Goal: Task Accomplishment & Management: Complete application form

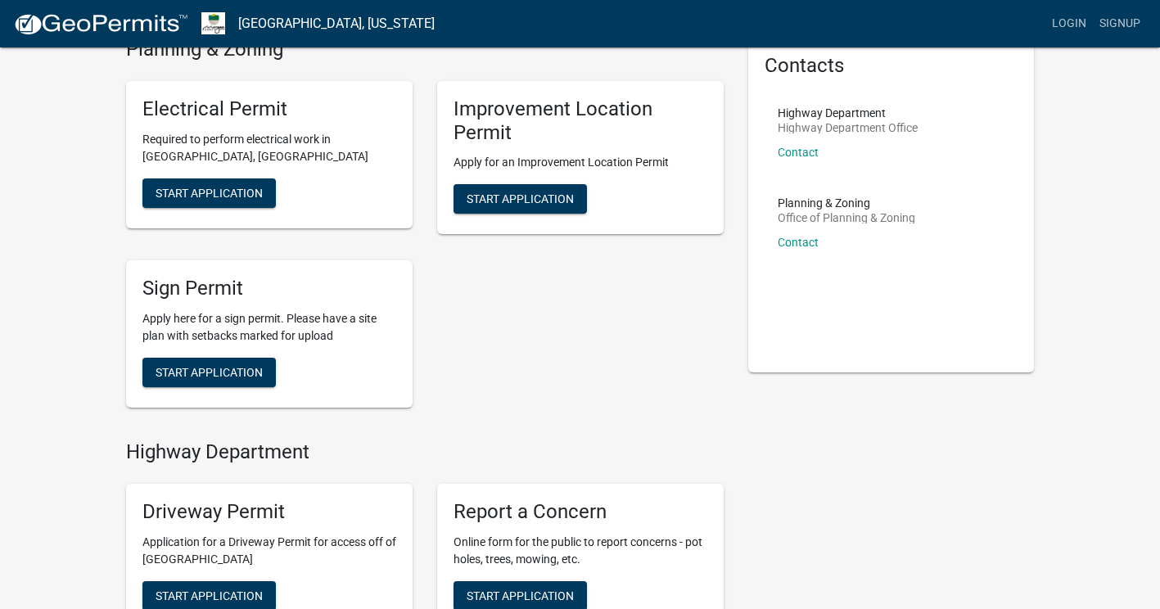
scroll to position [7, 0]
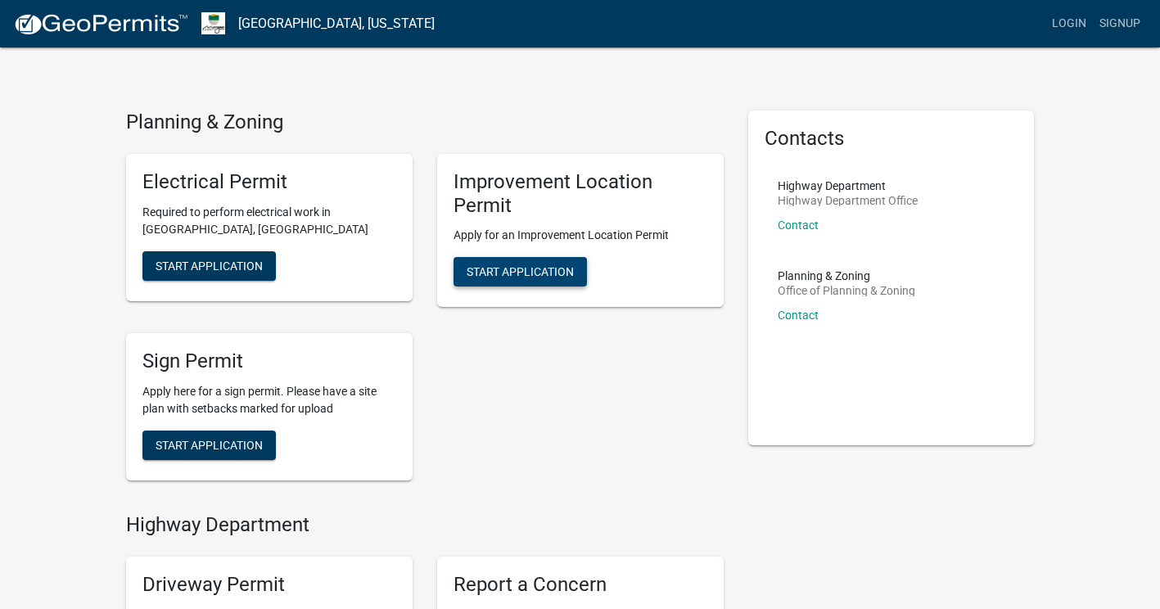
click at [513, 268] on span "Start Application" at bounding box center [520, 271] width 107 height 13
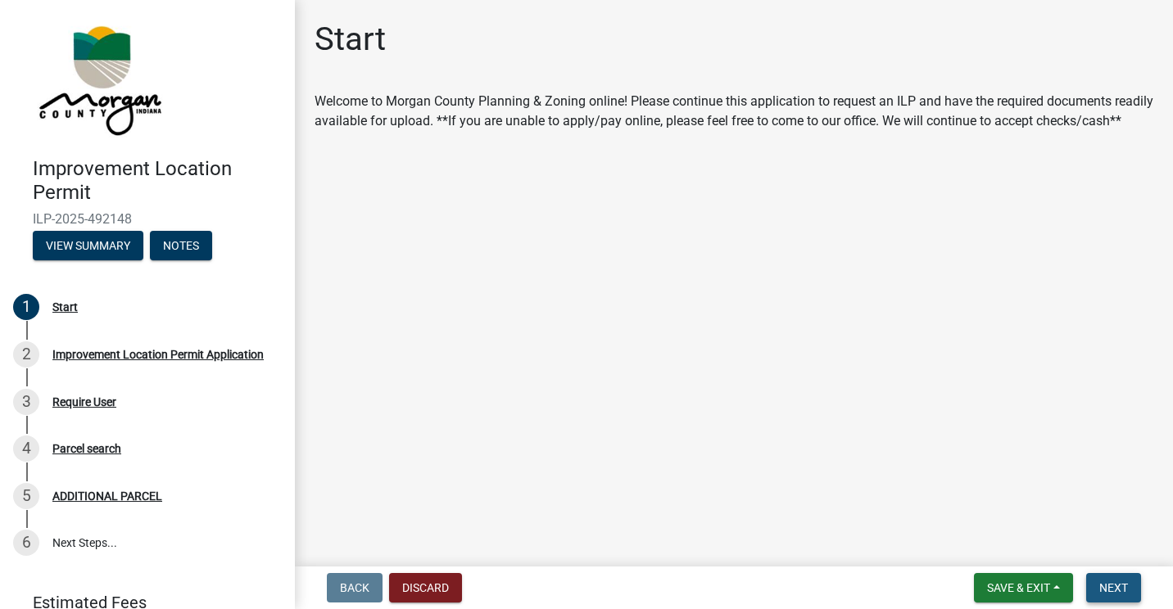
click at [1120, 585] on span "Next" at bounding box center [1113, 587] width 29 height 13
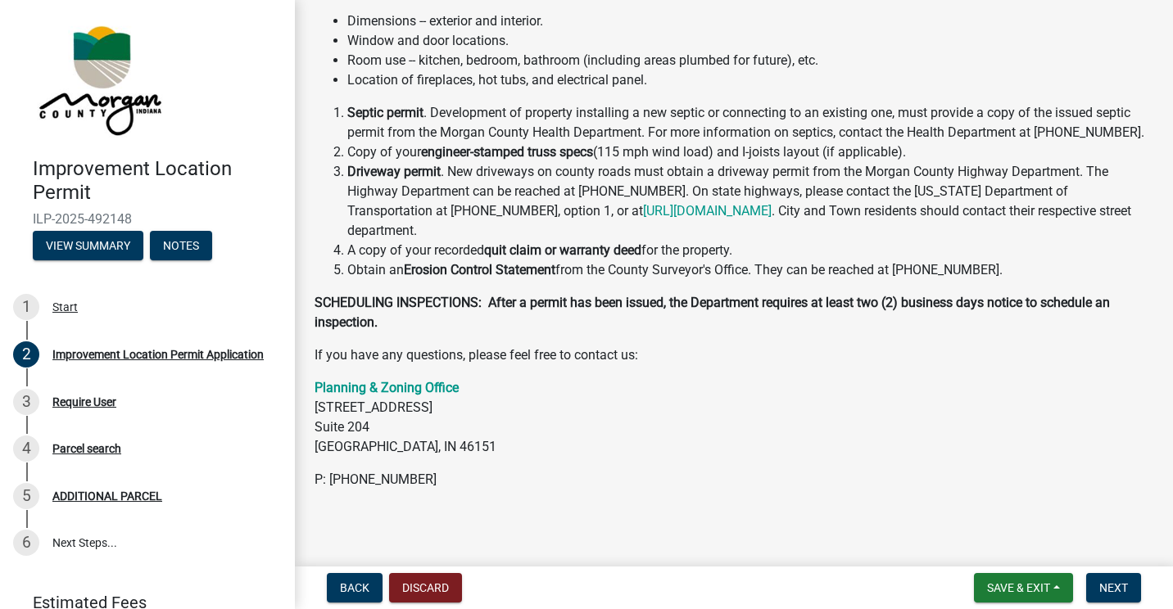
scroll to position [399, 0]
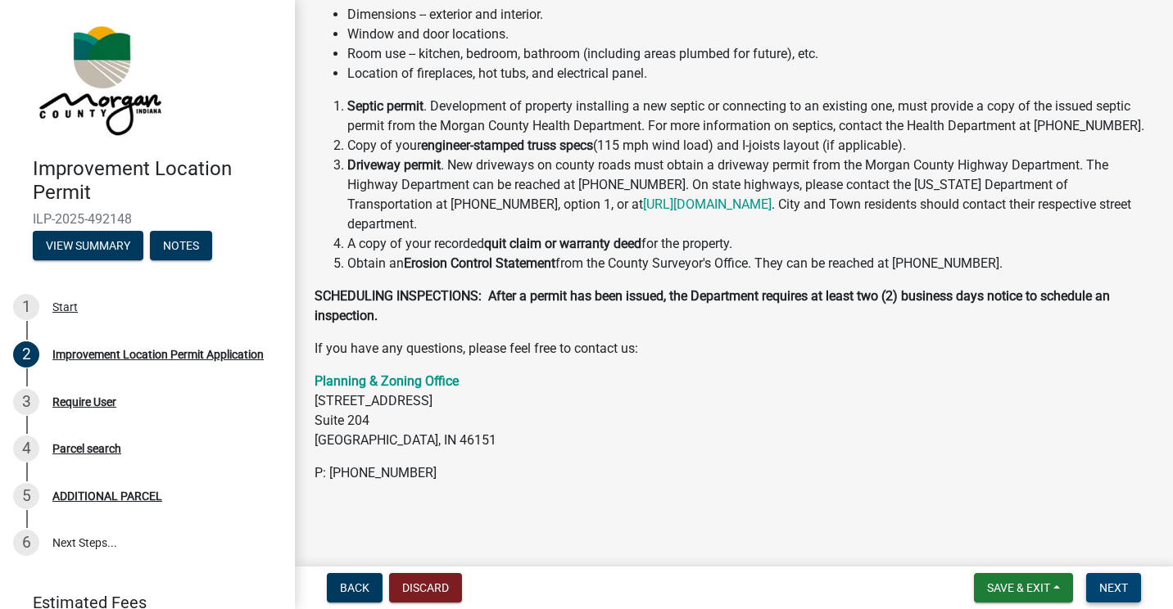
click at [1102, 586] on span "Next" at bounding box center [1113, 587] width 29 height 13
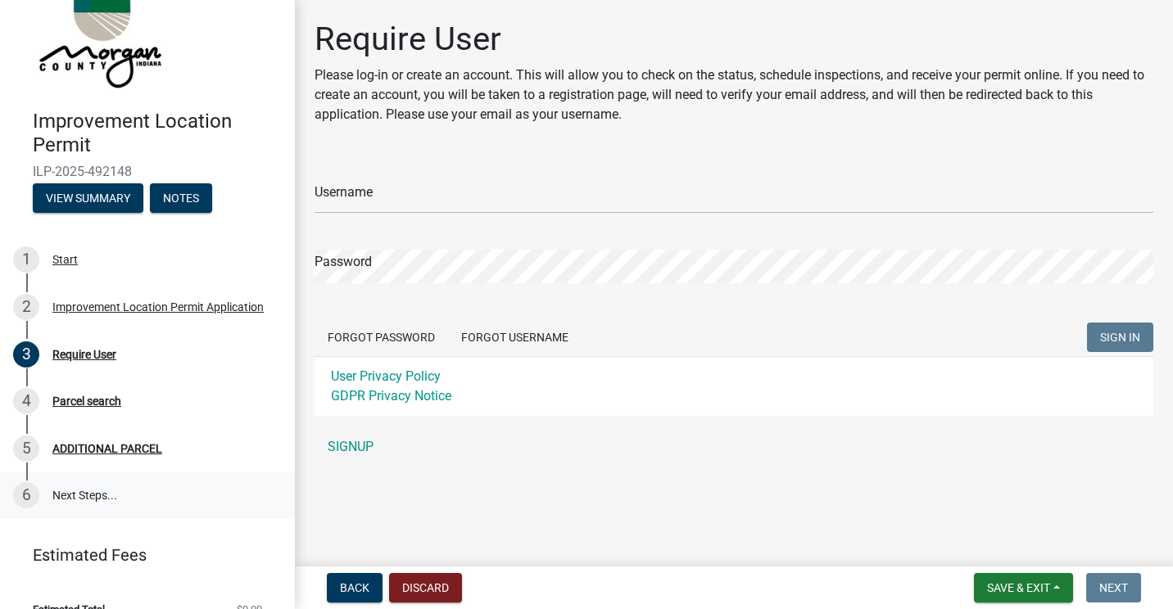
scroll to position [73, 0]
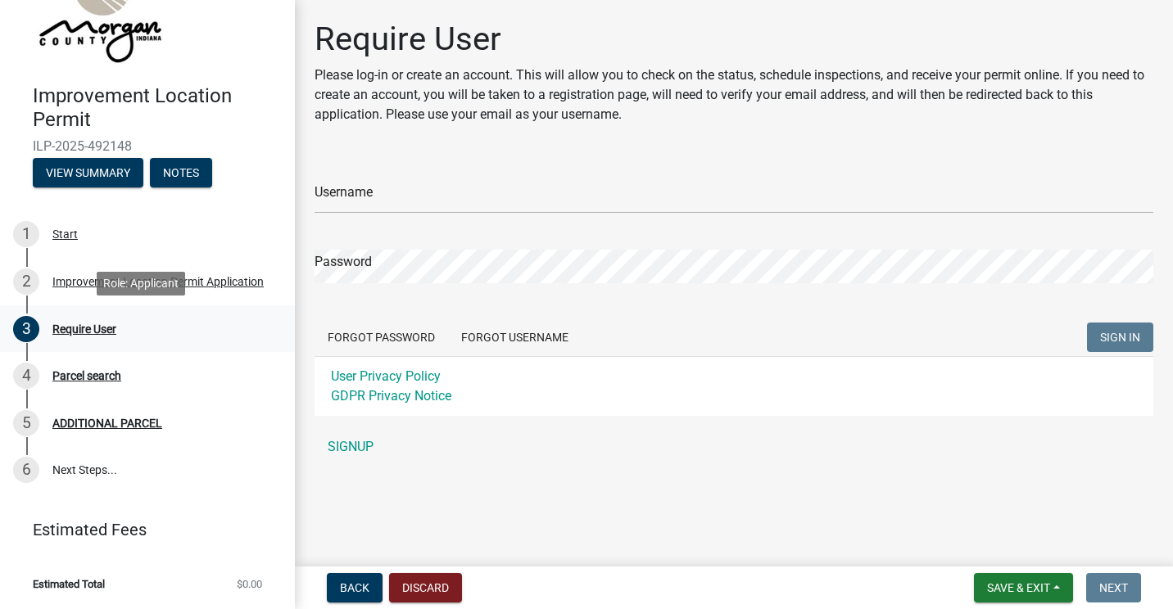
click at [70, 329] on div "Require User" at bounding box center [84, 328] width 64 height 11
click at [87, 379] on div "Parcel search" at bounding box center [86, 375] width 69 height 11
click at [90, 370] on div "Parcel search" at bounding box center [86, 375] width 69 height 11
click at [97, 423] on div "ADDITIONAL PARCEL" at bounding box center [107, 423] width 110 height 11
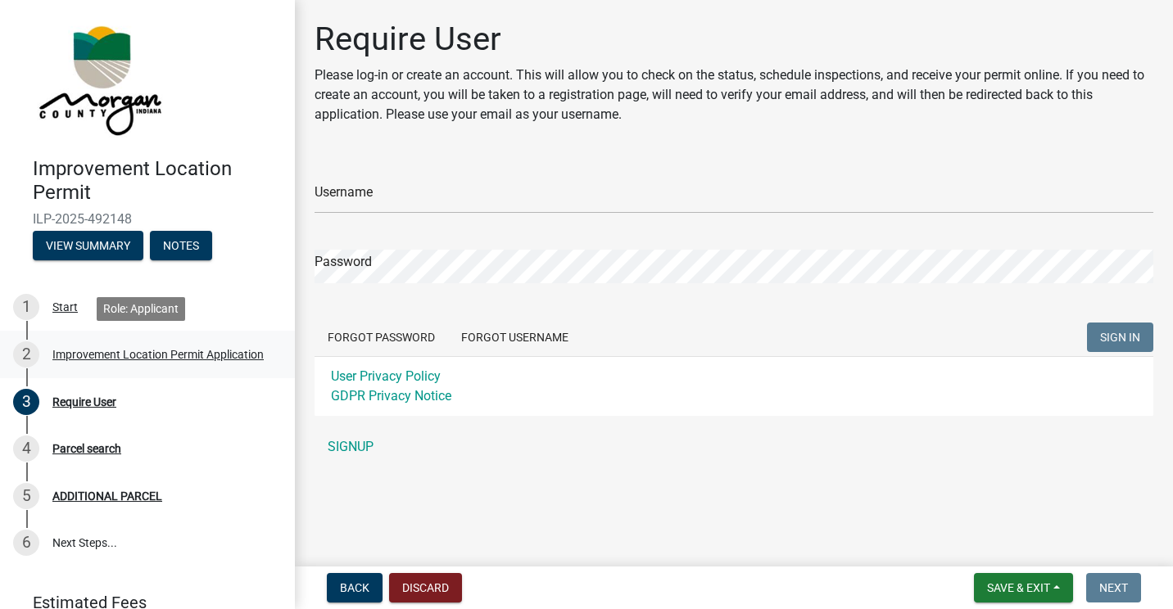
click at [92, 354] on div "Improvement Location Permit Application" at bounding box center [157, 354] width 211 height 11
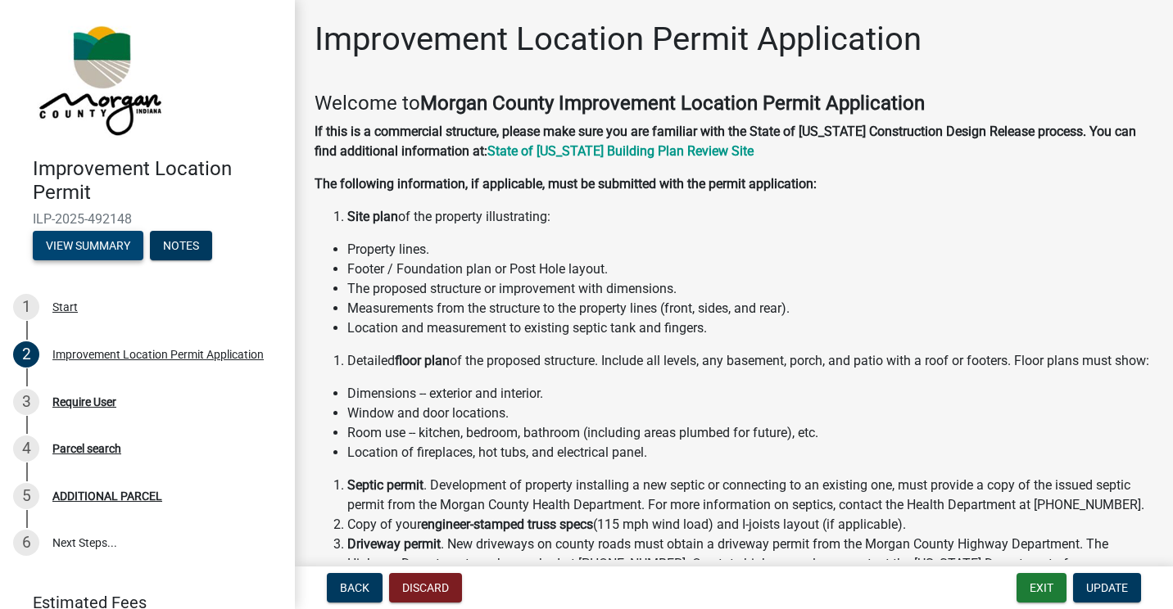
click at [91, 250] on button "View Summary" at bounding box center [88, 245] width 111 height 29
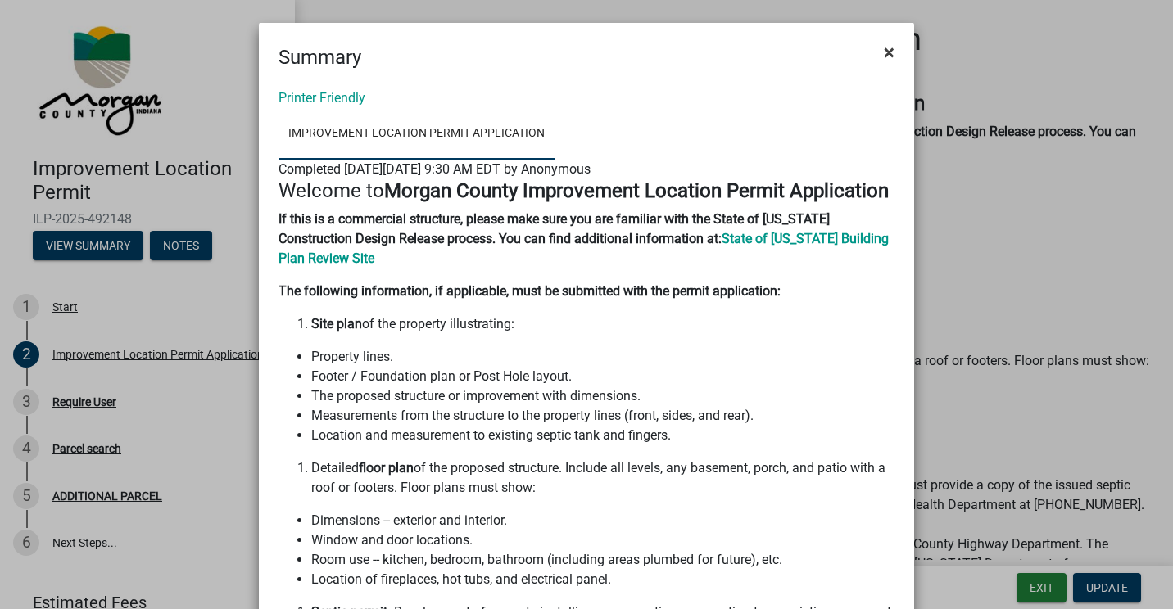
click at [884, 52] on span "×" at bounding box center [889, 52] width 11 height 23
